Goal: Navigation & Orientation: Find specific page/section

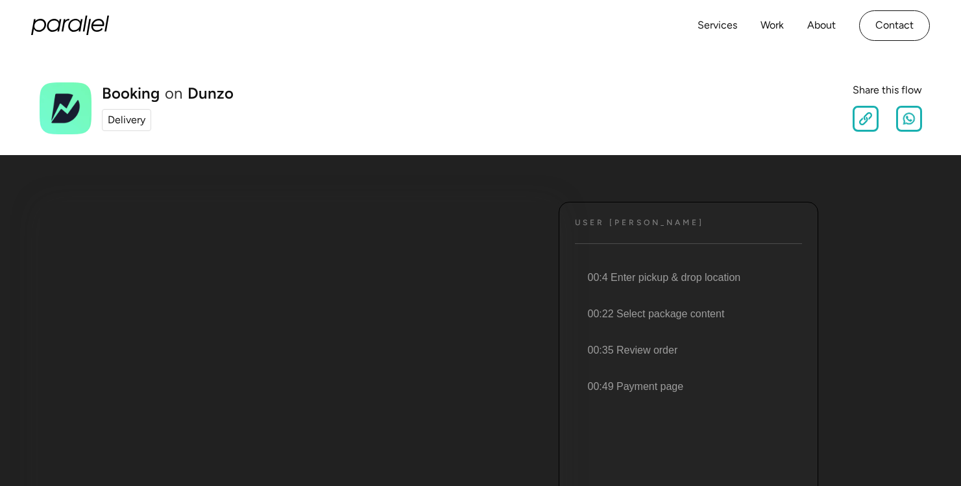
click at [123, 123] on div "Delivery" at bounding box center [127, 120] width 38 height 16
click at [705, 25] on link "Services" at bounding box center [718, 25] width 40 height 19
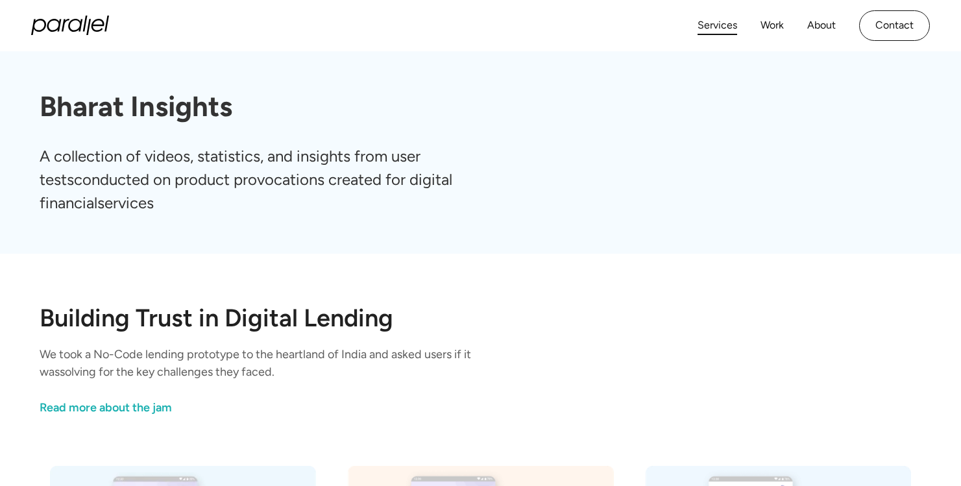
click at [713, 23] on link "Services" at bounding box center [718, 25] width 40 height 19
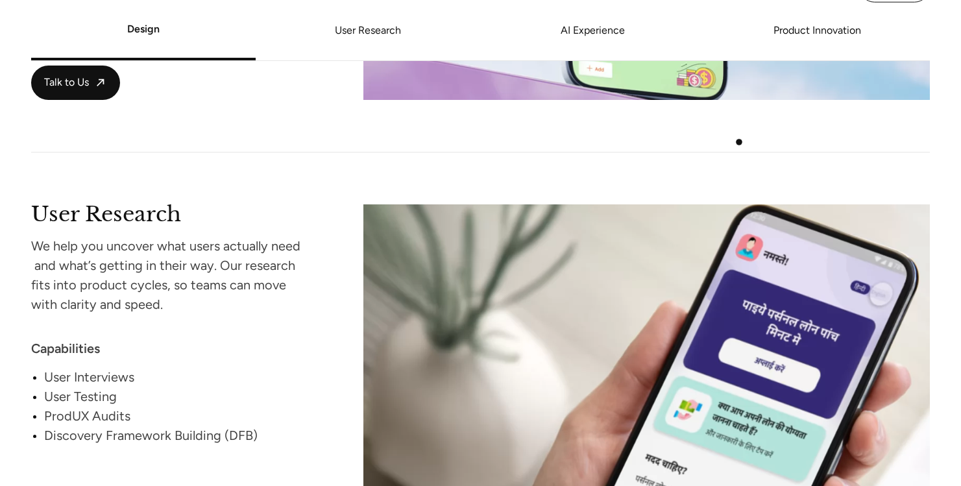
scroll to position [439, 0]
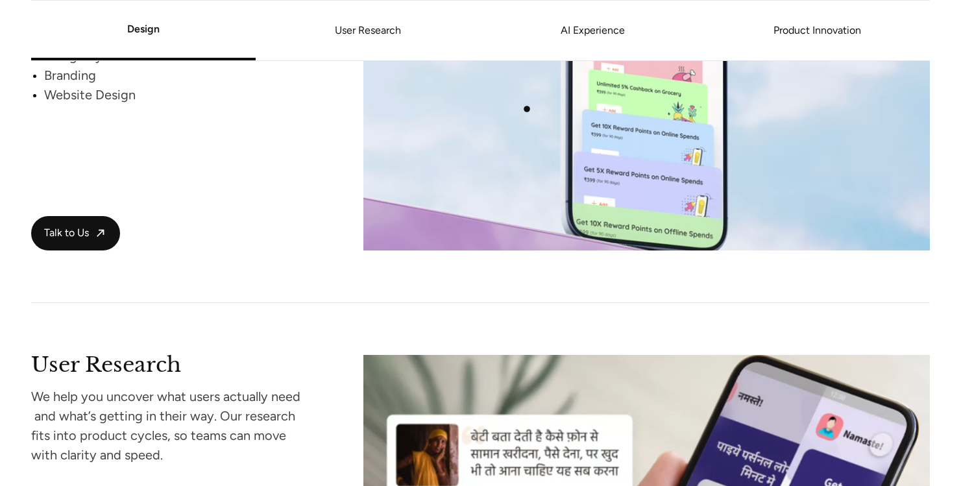
scroll to position [1443, 0]
